Goal: Obtain resource: Obtain resource

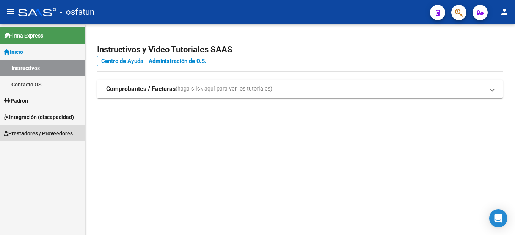
click at [44, 130] on span "Prestadores / Proveedores" at bounding box center [38, 133] width 69 height 8
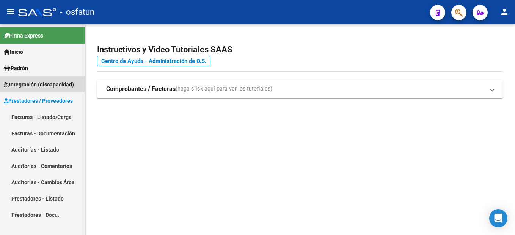
click at [45, 82] on span "Integración (discapacidad)" at bounding box center [39, 84] width 70 height 8
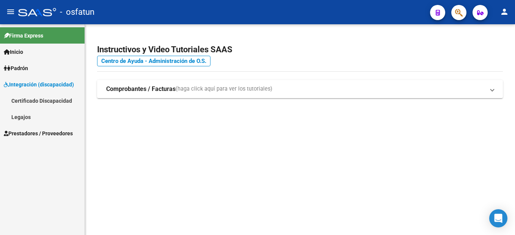
click at [37, 119] on link "Legajos" at bounding box center [42, 117] width 84 height 16
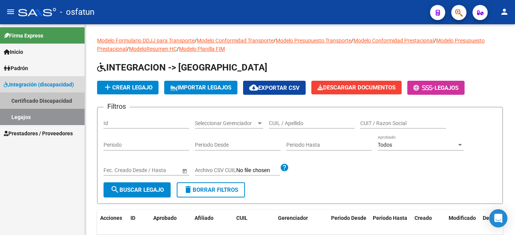
click at [42, 99] on link "Certificado Discapacidad" at bounding box center [42, 100] width 84 height 16
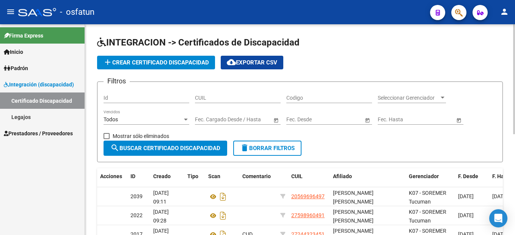
click at [197, 95] on input "CUIL" at bounding box center [238, 98] width 86 height 6
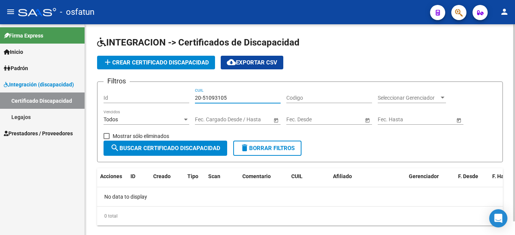
click at [263, 100] on input "20-51093105" at bounding box center [238, 98] width 86 height 6
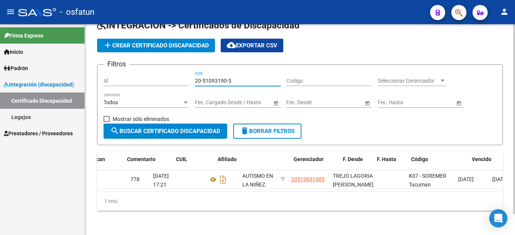
scroll to position [0, 115]
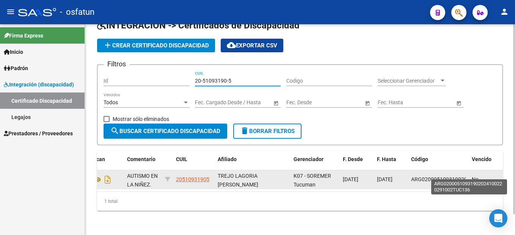
type input "20-51093190-5"
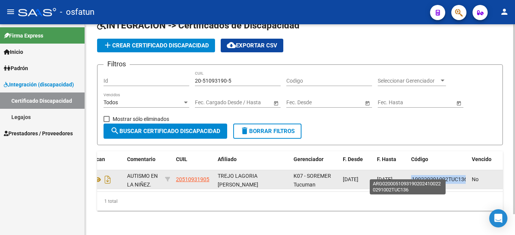
drag, startPoint x: 411, startPoint y: 172, endPoint x: 465, endPoint y: 174, distance: 53.8
click at [465, 176] on span "ARG02000510931902024100220291002TUC136" at bounding box center [407, 179] width 117 height 6
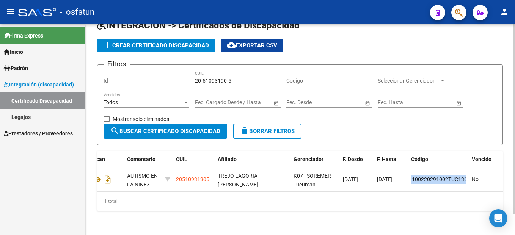
copy span "ARG02000510931902024100220291002TUC136"
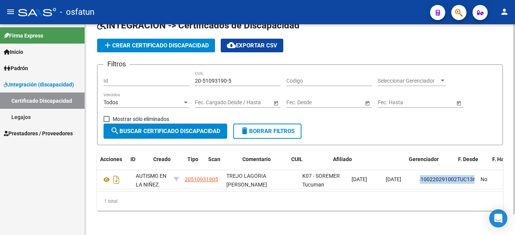
scroll to position [0, 0]
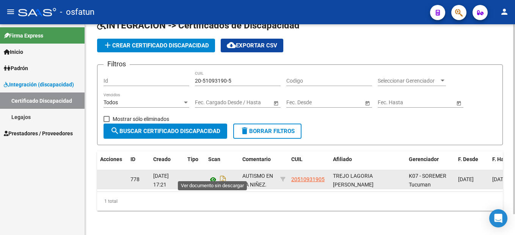
click at [213, 175] on icon at bounding box center [213, 179] width 10 height 9
